Goal: Task Accomplishment & Management: Use online tool/utility

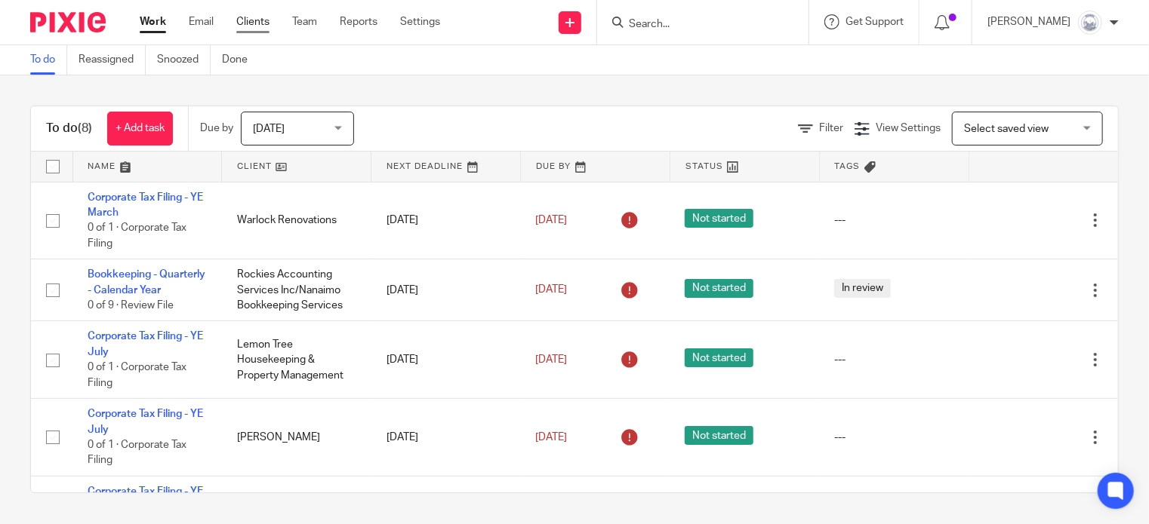
click at [253, 23] on link "Clients" at bounding box center [252, 21] width 33 height 15
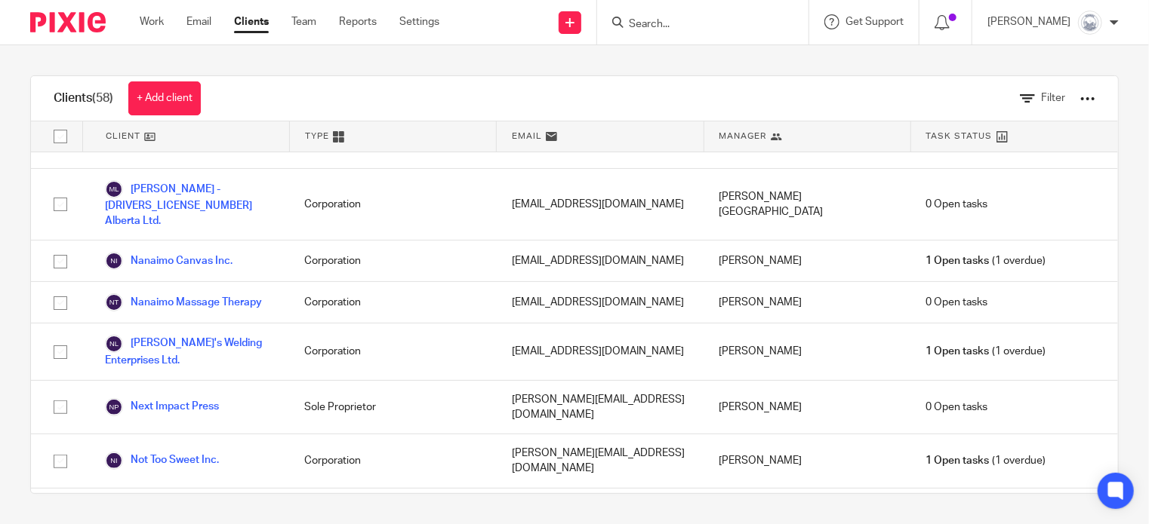
scroll to position [1758, 0]
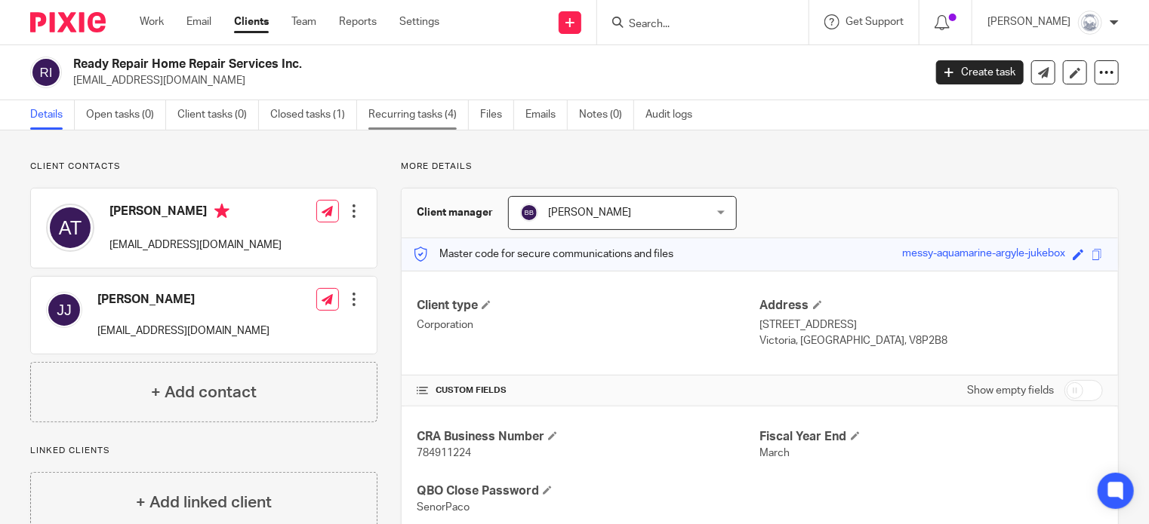
click at [423, 116] on link "Recurring tasks (4)" at bounding box center [418, 114] width 100 height 29
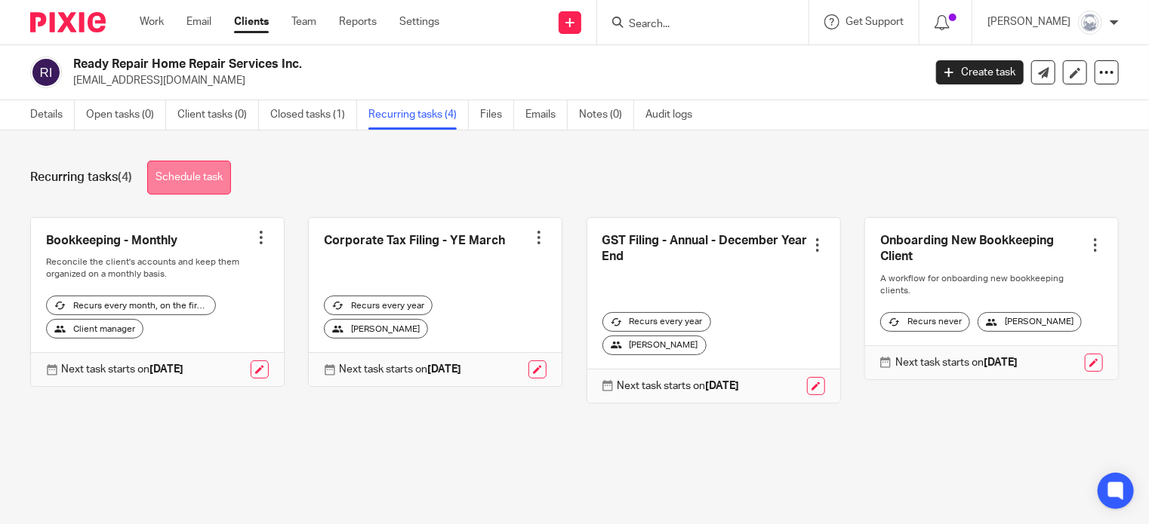
click at [216, 171] on link "Schedule task" at bounding box center [189, 178] width 84 height 34
click at [205, 177] on link "Schedule task" at bounding box center [189, 178] width 84 height 34
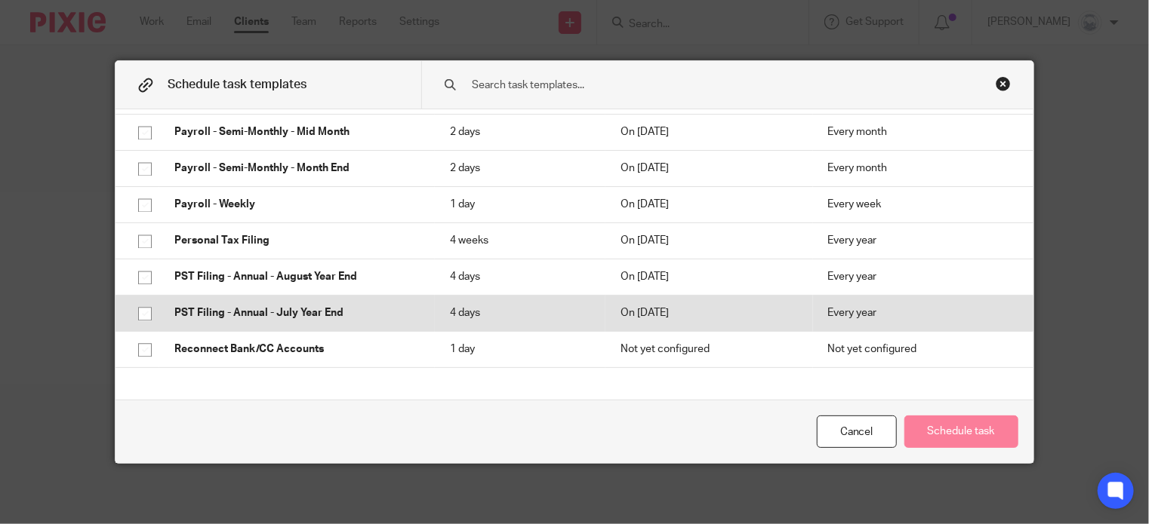
scroll to position [1612, 0]
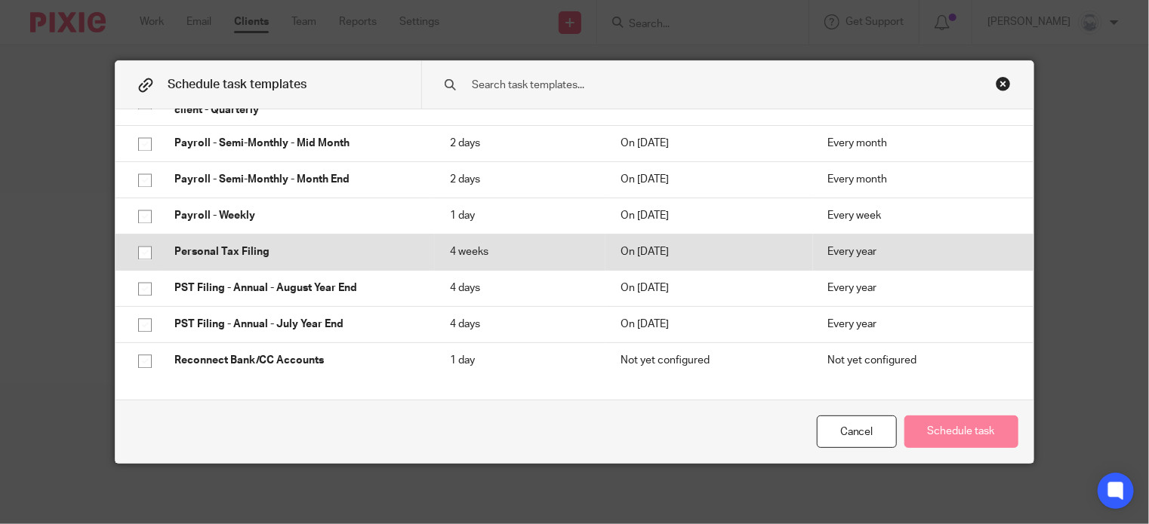
click at [140, 248] on input "checkbox" at bounding box center [145, 252] width 29 height 29
checkbox input "true"
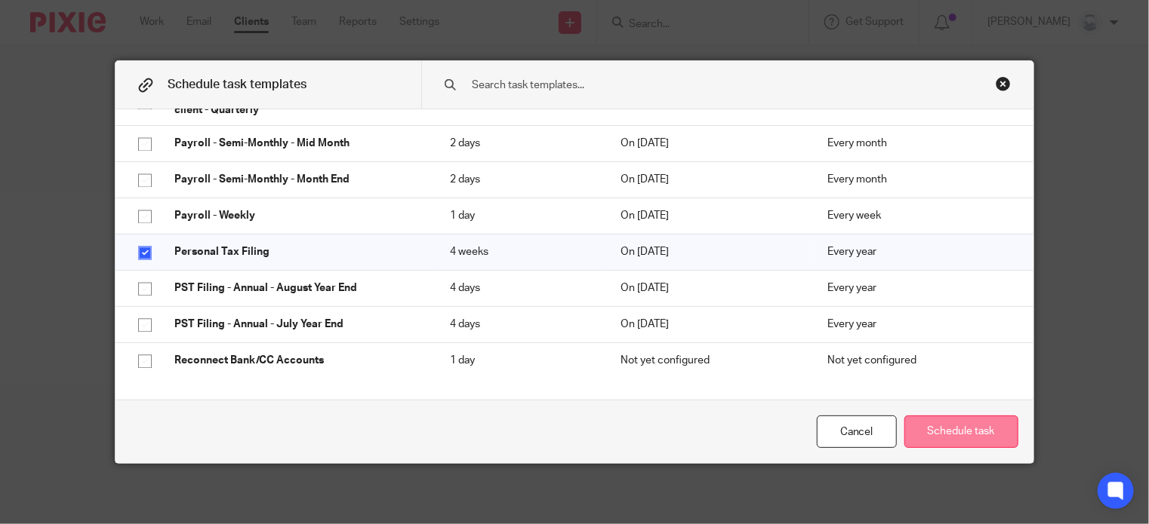
click at [933, 433] on button "Schedule task" at bounding box center [961, 432] width 114 height 32
